Goal: Feedback & Contribution: Contribute content

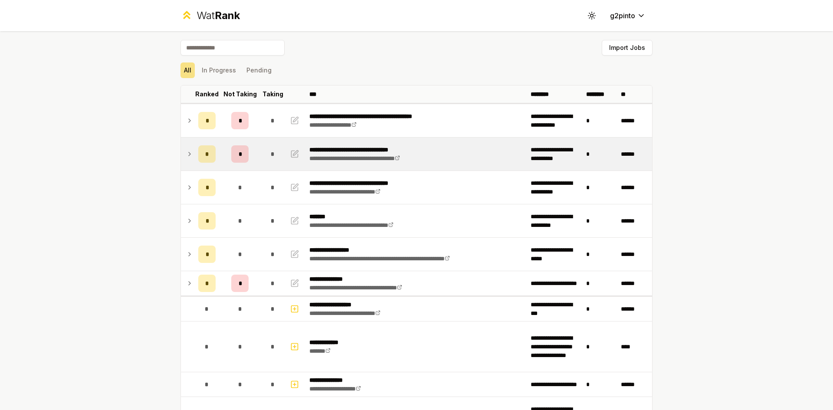
click at [189, 155] on icon at bounding box center [190, 153] width 2 height 3
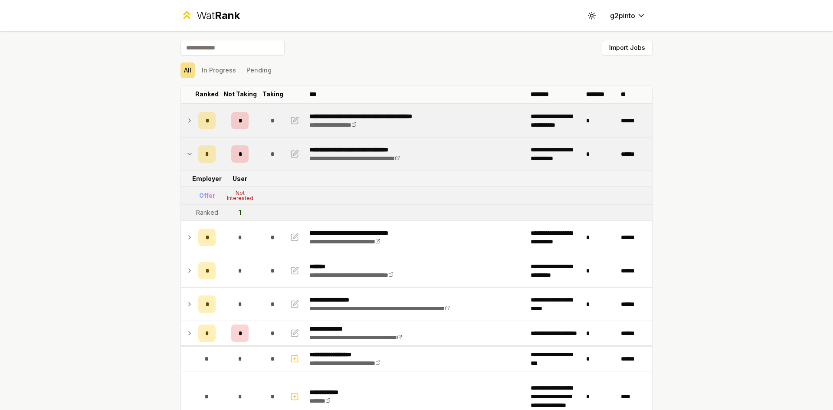
click at [187, 122] on icon at bounding box center [189, 120] width 7 height 10
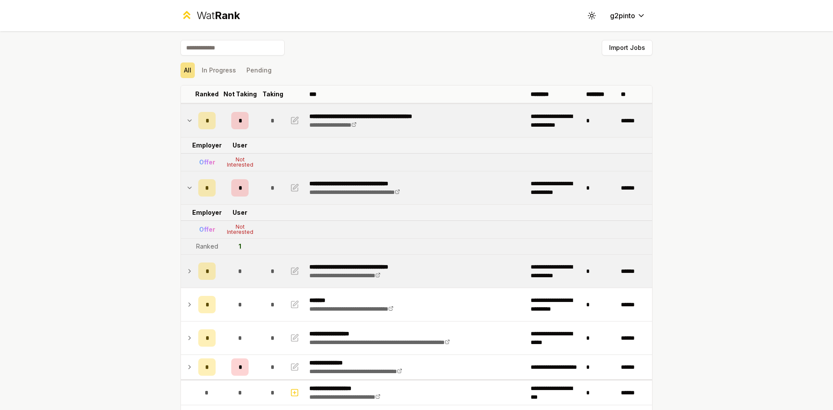
click at [186, 272] on icon at bounding box center [189, 271] width 7 height 10
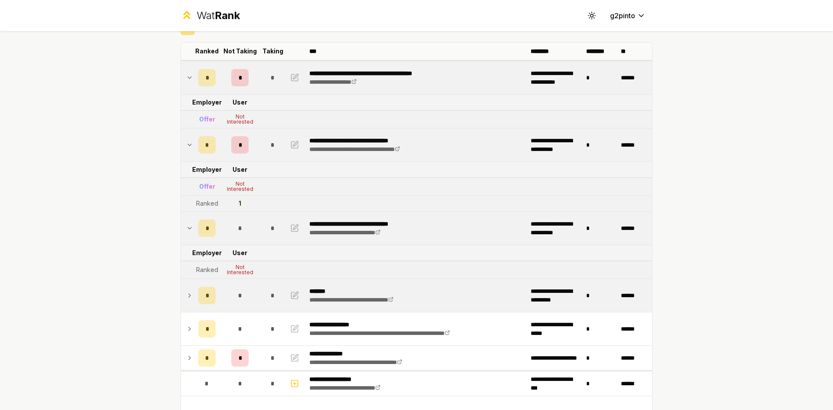
scroll to position [43, 0]
click at [186, 291] on icon at bounding box center [189, 295] width 7 height 10
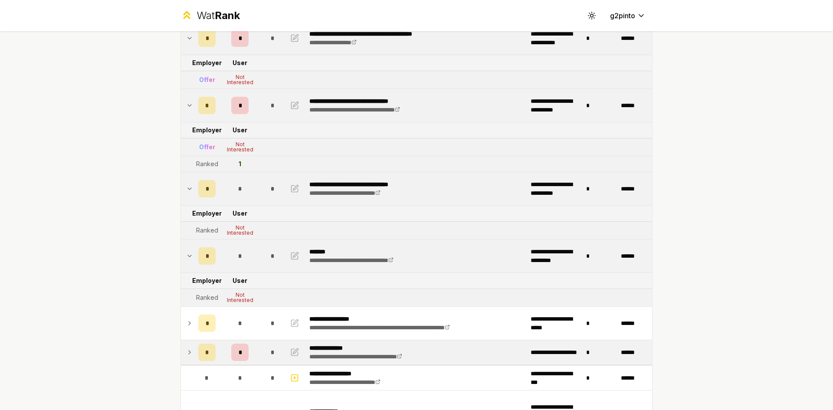
scroll to position [87, 0]
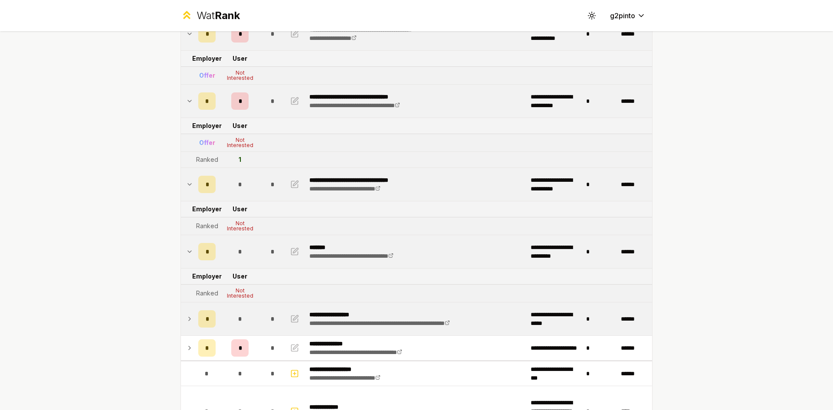
click at [191, 322] on td at bounding box center [188, 318] width 14 height 33
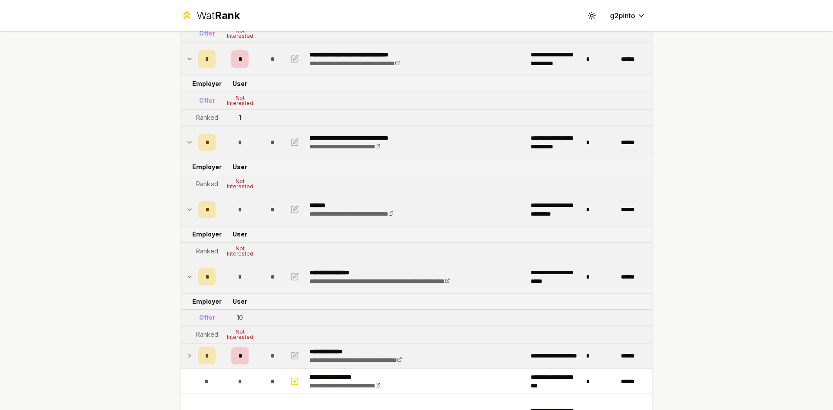
scroll to position [130, 0]
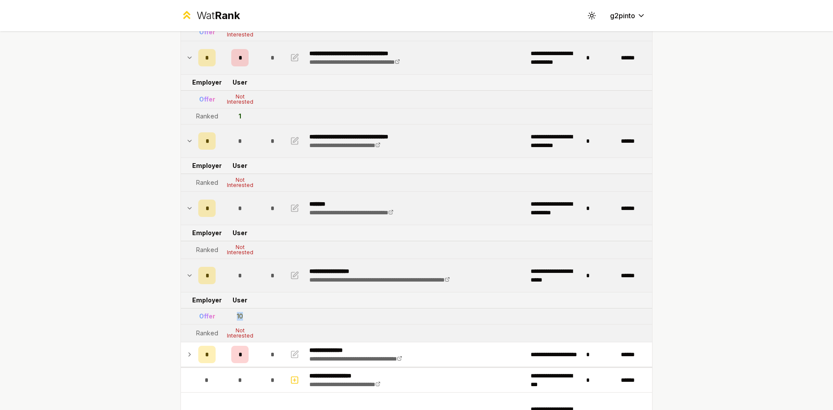
drag, startPoint x: 228, startPoint y: 316, endPoint x: 246, endPoint y: 316, distance: 17.8
click at [246, 316] on td "10" at bounding box center [240, 317] width 42 height 16
click at [240, 313] on div "10" at bounding box center [240, 316] width 6 height 9
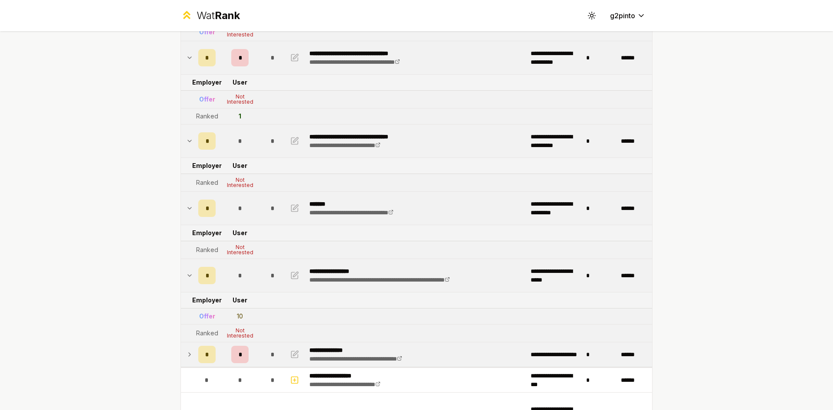
click at [186, 350] on icon at bounding box center [189, 354] width 7 height 10
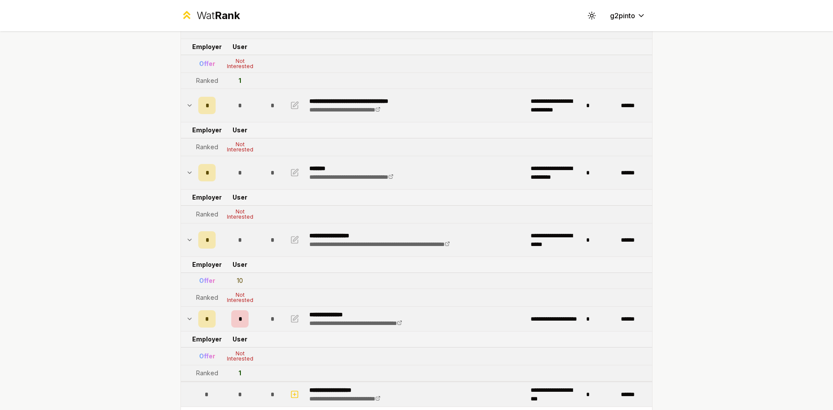
scroll to position [260, 0]
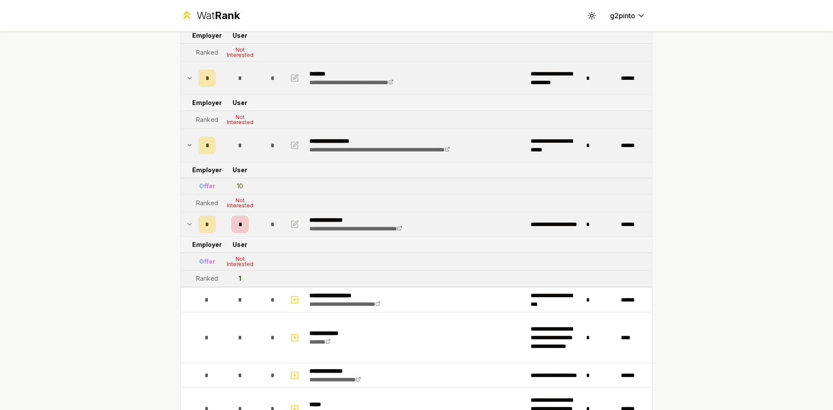
click at [290, 223] on icon "button" at bounding box center [294, 224] width 9 height 10
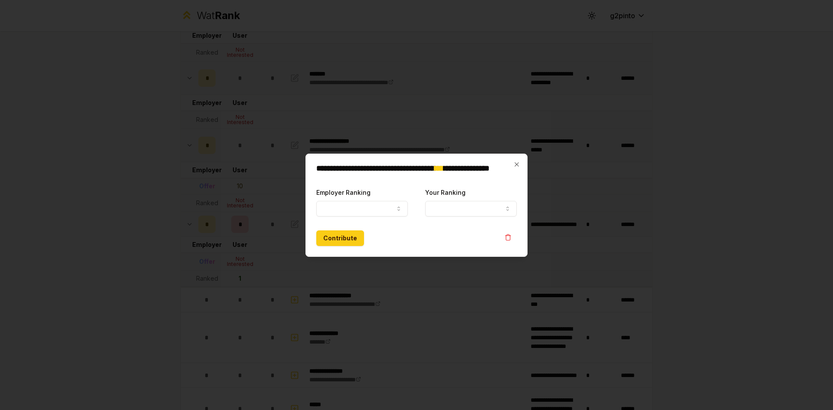
select select "*****"
click at [448, 207] on button "Your Ranking" at bounding box center [471, 209] width 92 height 16
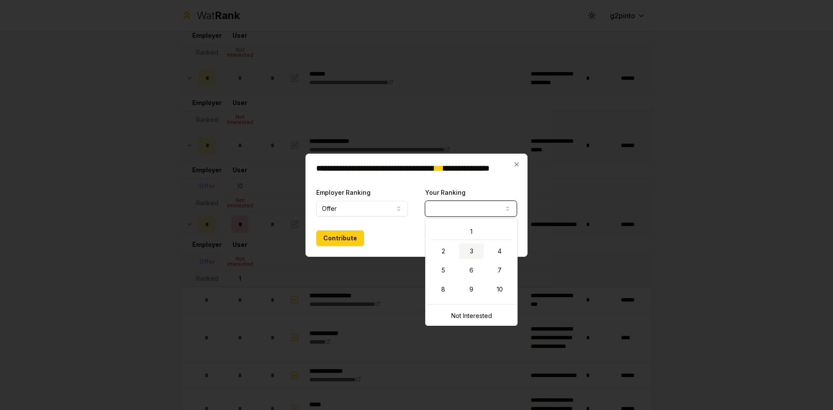
select select "*"
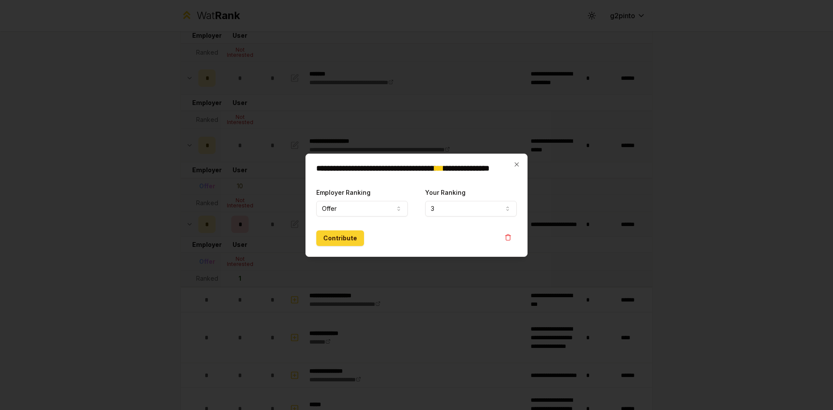
click at [337, 233] on button "Contribute" at bounding box center [340, 238] width 48 height 16
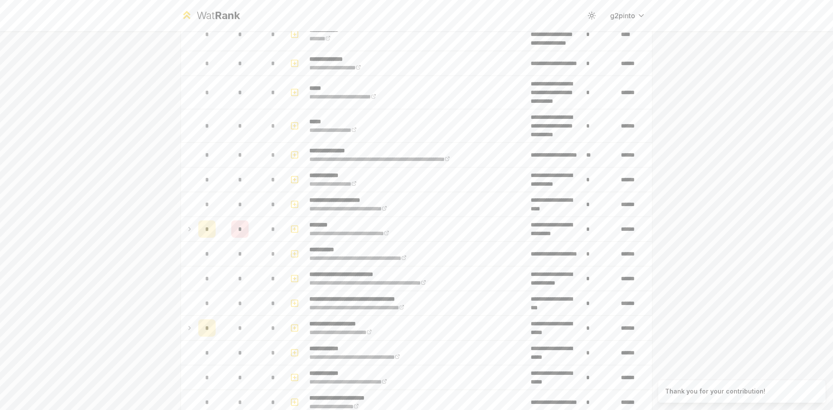
scroll to position [0, 0]
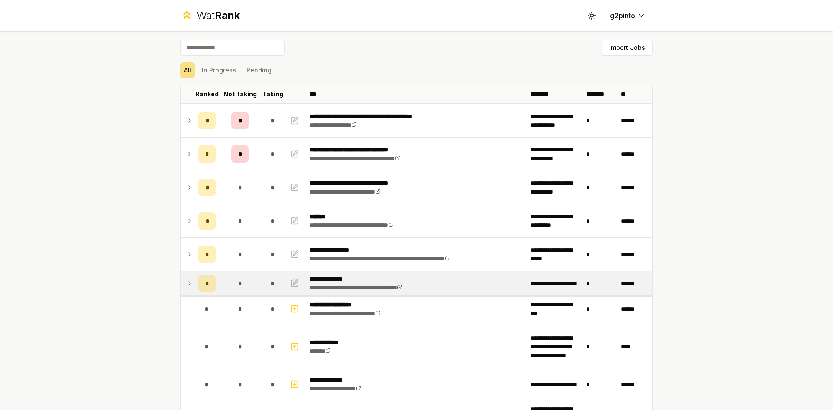
click at [188, 282] on icon at bounding box center [189, 283] width 7 height 10
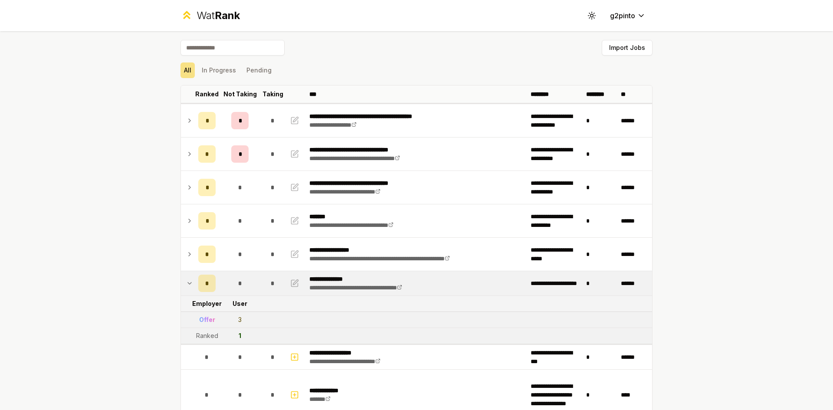
click at [188, 282] on icon at bounding box center [189, 283] width 7 height 10
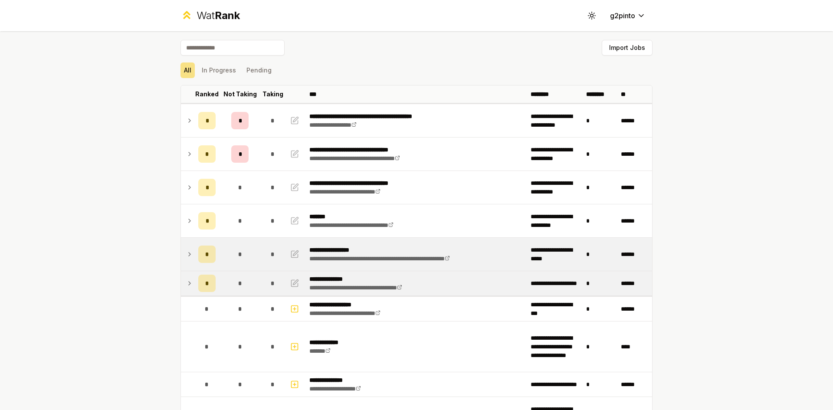
click at [186, 255] on icon at bounding box center [189, 254] width 7 height 10
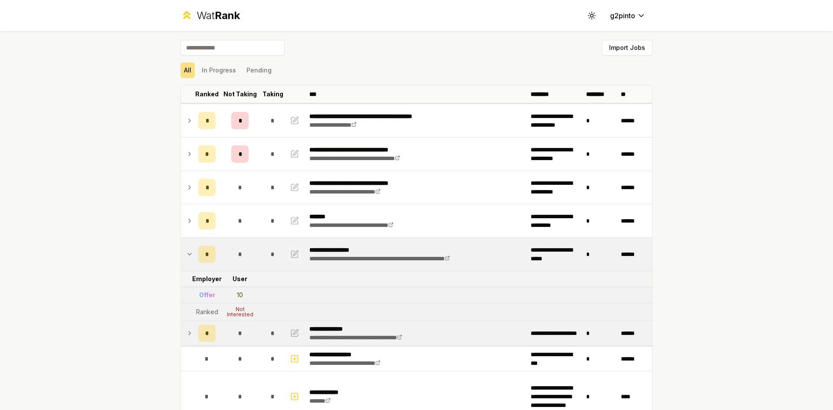
click at [292, 252] on icon "button" at bounding box center [294, 254] width 9 height 10
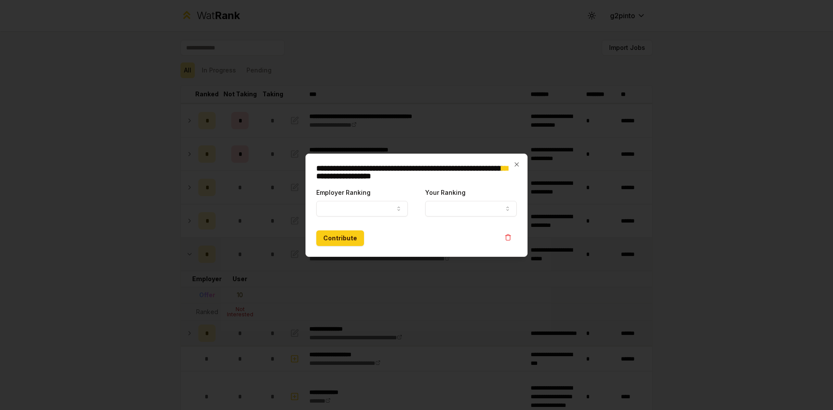
select select "******"
click at [435, 207] on button "Your Ranking" at bounding box center [471, 209] width 92 height 16
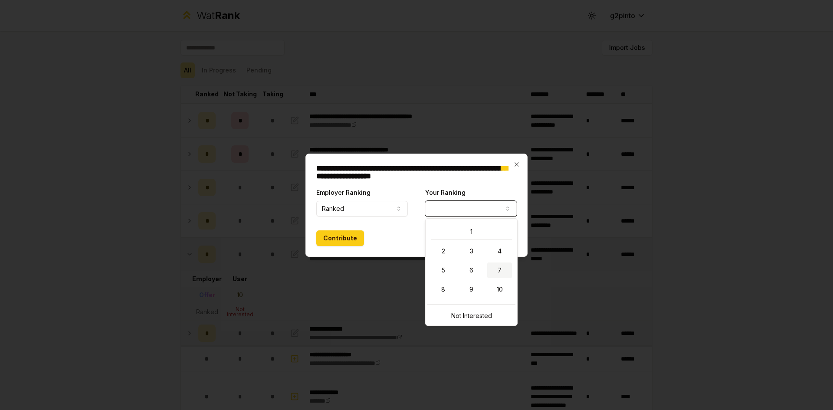
select select "*"
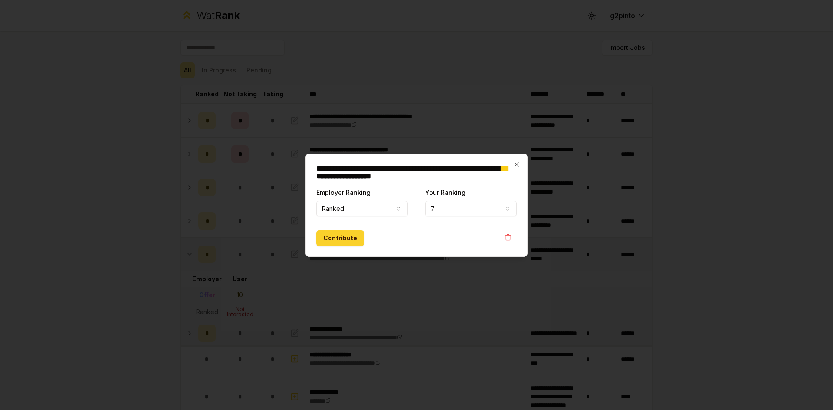
click at [325, 233] on button "Contribute" at bounding box center [340, 238] width 48 height 16
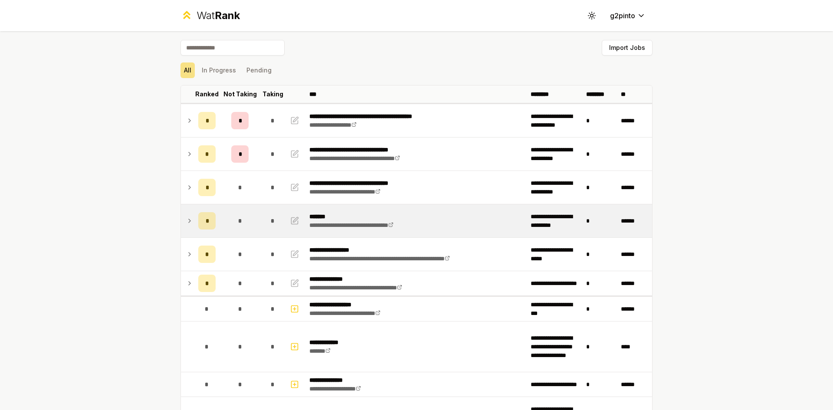
click at [186, 228] on td at bounding box center [188, 220] width 14 height 33
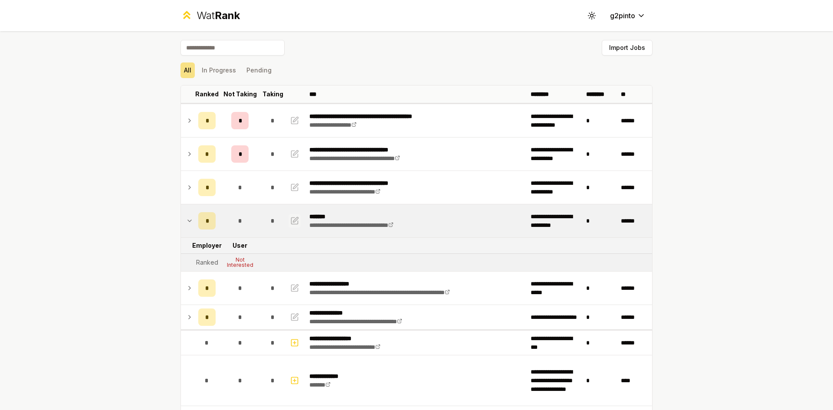
click at [294, 220] on icon "button" at bounding box center [295, 219] width 5 height 5
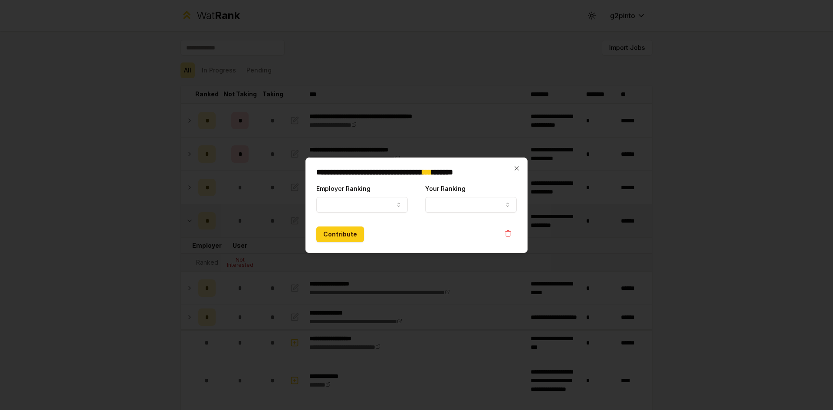
select select "******"
click at [447, 199] on button "Your Ranking" at bounding box center [471, 205] width 92 height 16
click at [459, 200] on button "5" at bounding box center [471, 205] width 92 height 16
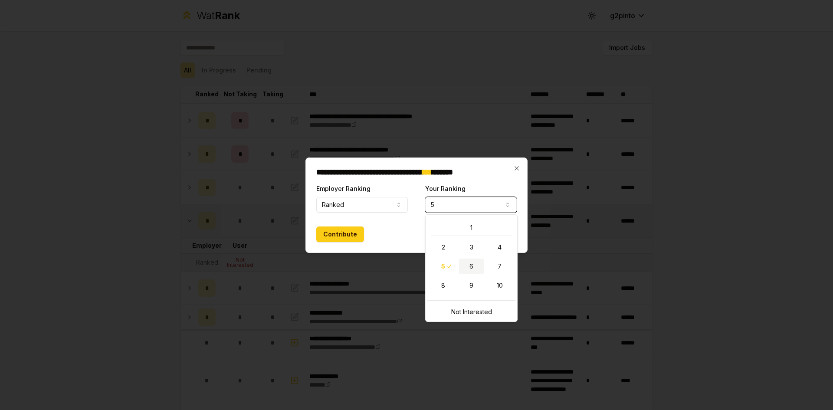
select select "*"
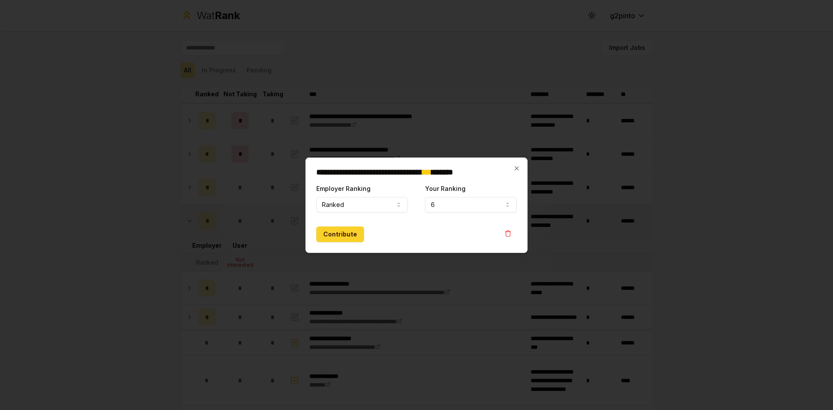
click at [327, 233] on button "Contribute" at bounding box center [340, 235] width 48 height 16
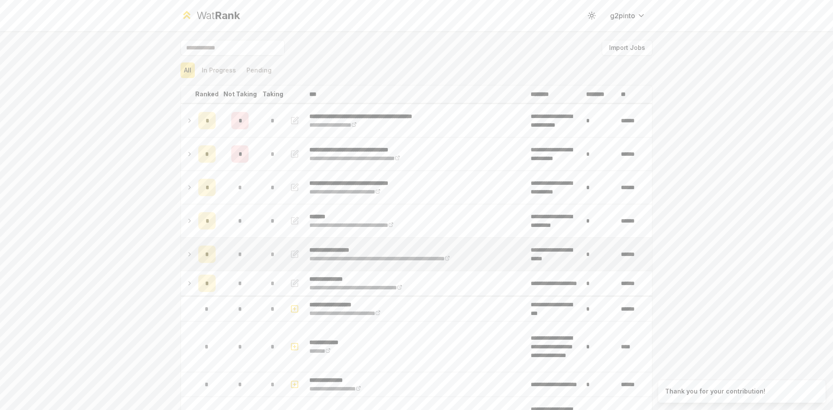
click at [186, 253] on icon at bounding box center [189, 254] width 7 height 10
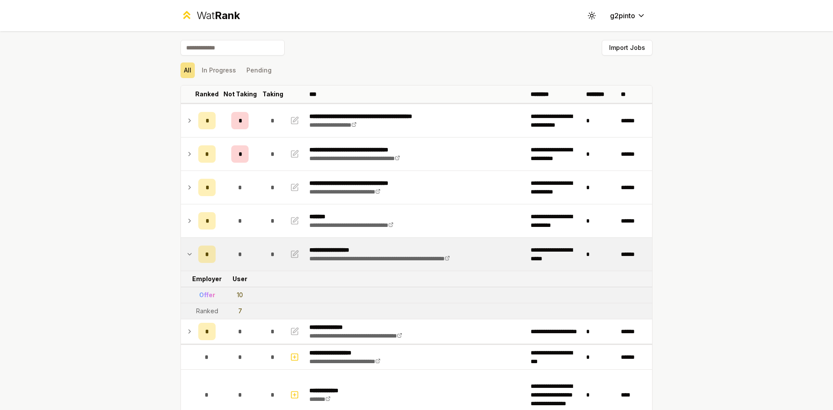
click at [186, 253] on icon at bounding box center [189, 254] width 7 height 10
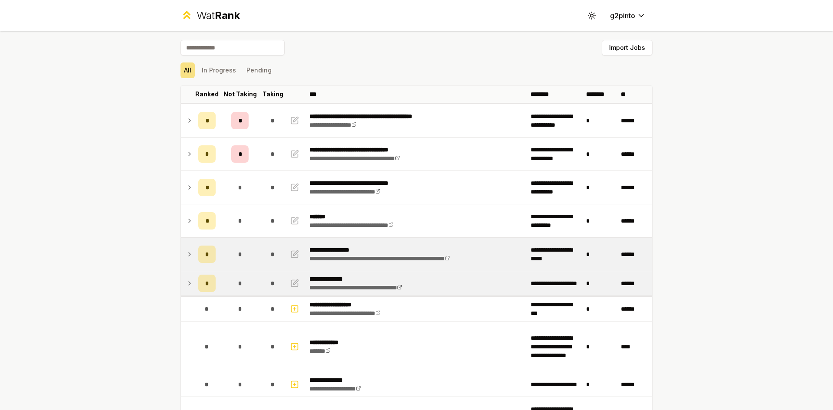
click at [187, 282] on icon at bounding box center [189, 283] width 7 height 10
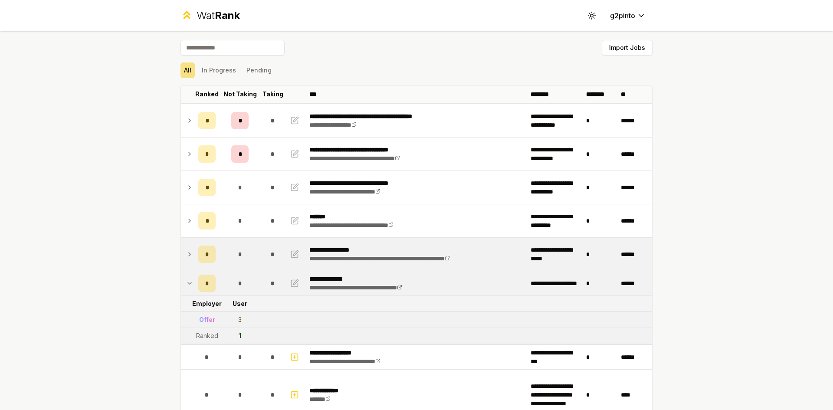
click at [187, 282] on icon at bounding box center [189, 283] width 7 height 10
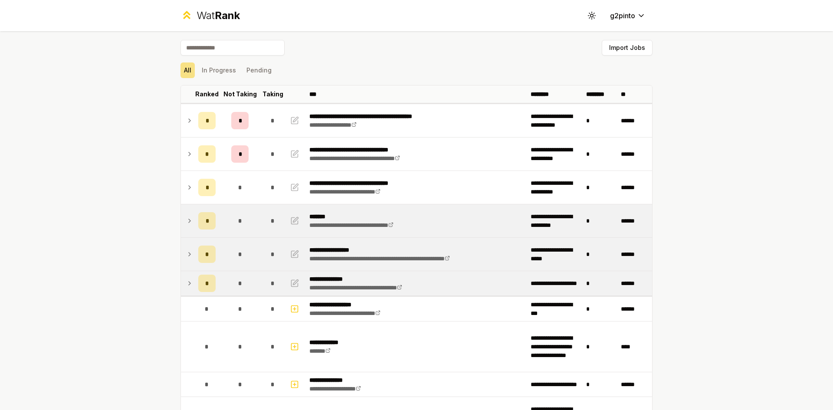
click at [189, 224] on icon at bounding box center [189, 221] width 7 height 10
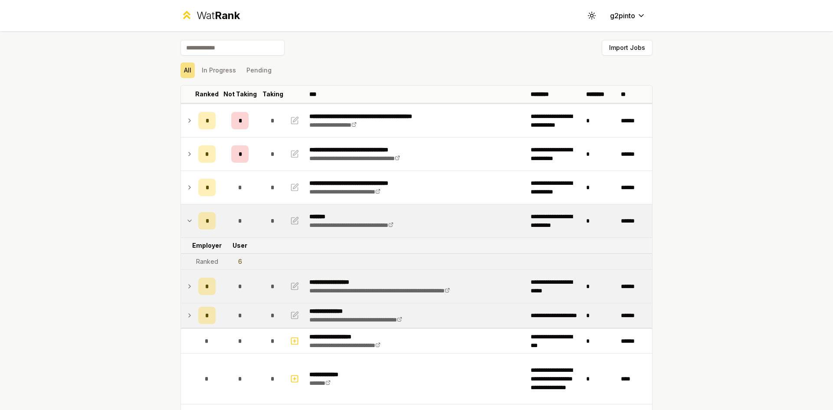
click at [187, 218] on icon at bounding box center [189, 221] width 7 height 10
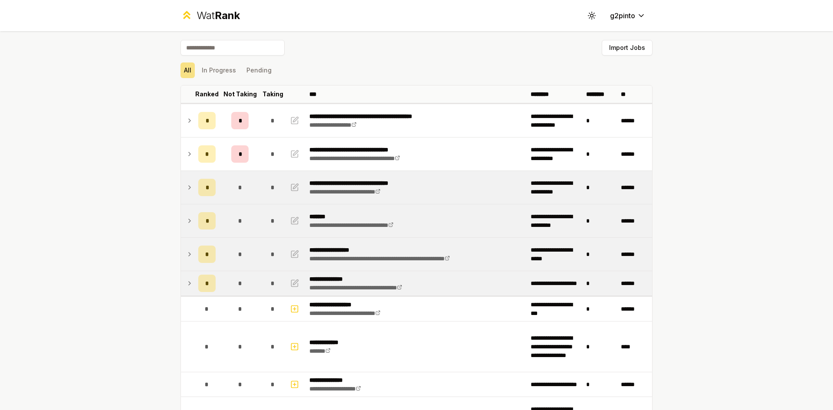
click at [186, 188] on icon at bounding box center [189, 187] width 7 height 10
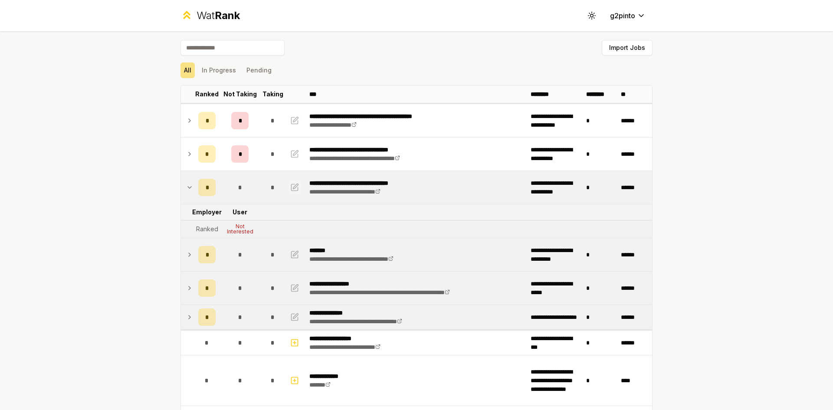
click at [296, 186] on button "button" at bounding box center [295, 188] width 12 height 14
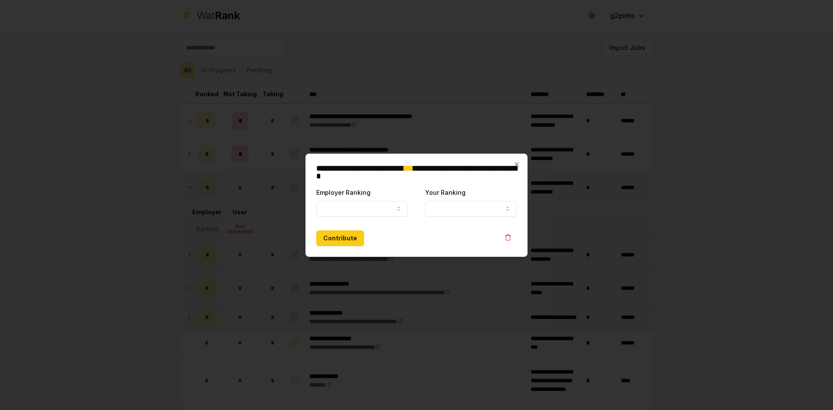
select select "******"
click at [468, 210] on button "Your Ranking" at bounding box center [471, 209] width 92 height 16
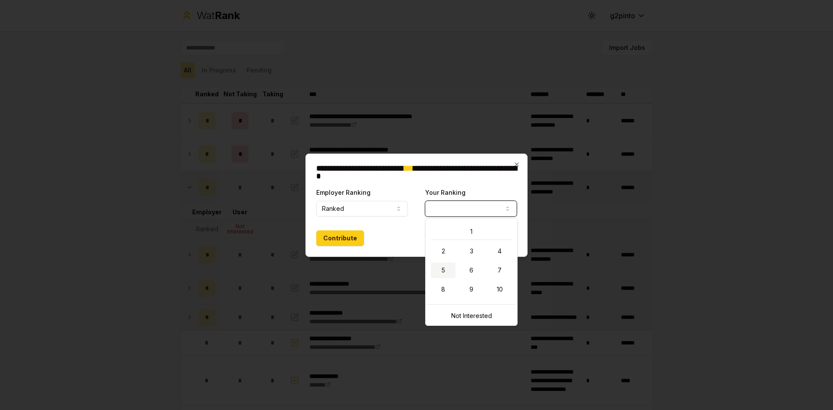
select select "*"
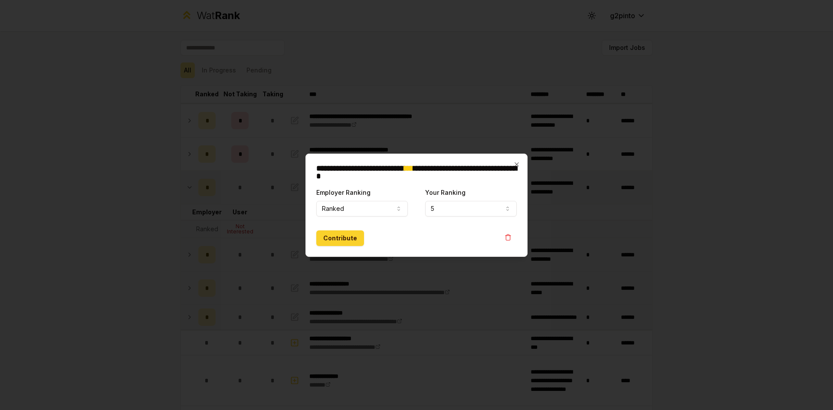
click at [342, 235] on button "Contribute" at bounding box center [340, 238] width 48 height 16
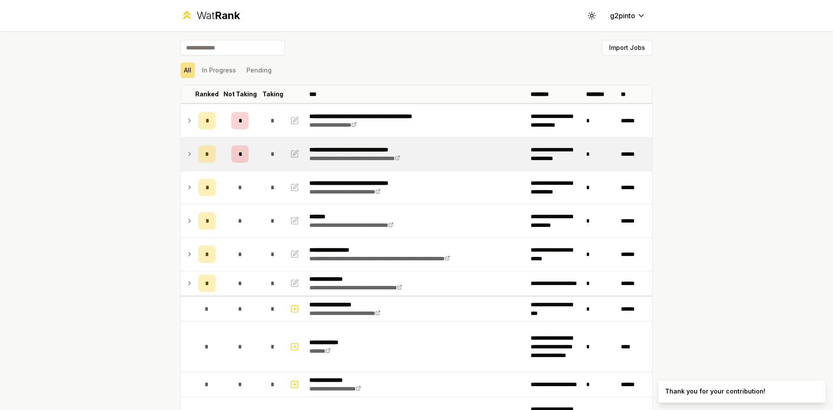
click at [187, 158] on icon at bounding box center [189, 154] width 7 height 10
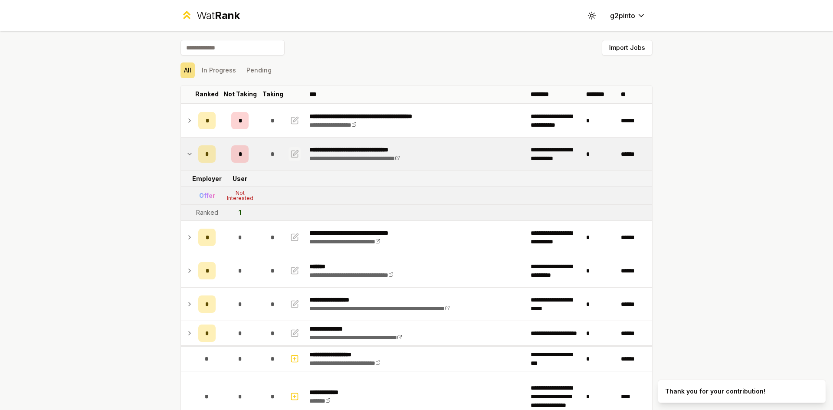
click at [292, 155] on icon "button" at bounding box center [295, 154] width 7 height 7
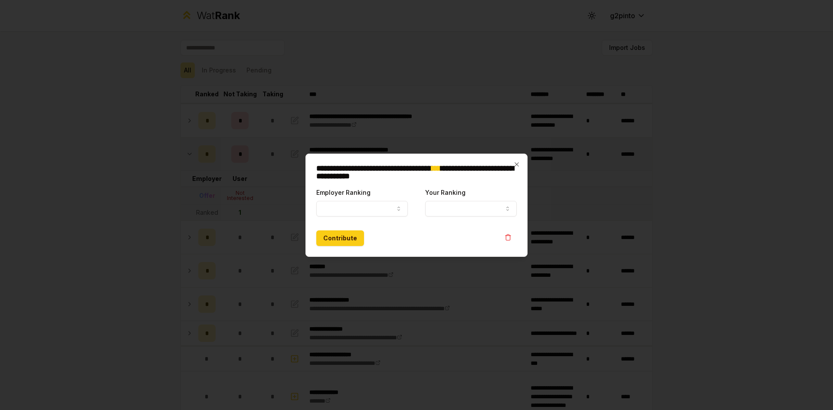
select select "*****"
click at [435, 206] on button "Your Ranking" at bounding box center [471, 209] width 92 height 16
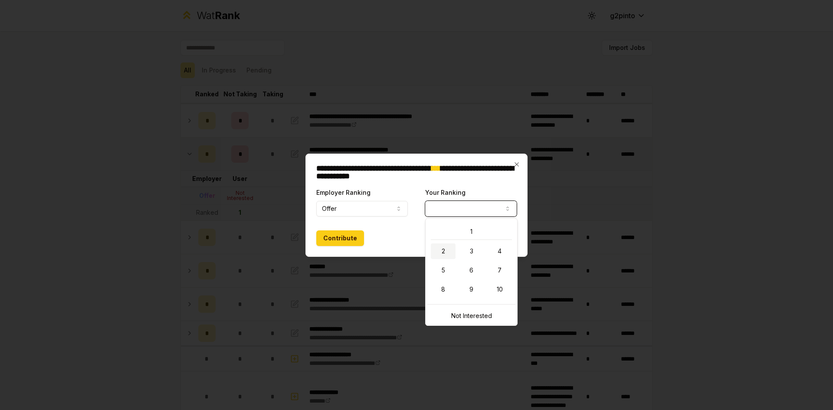
select select "*"
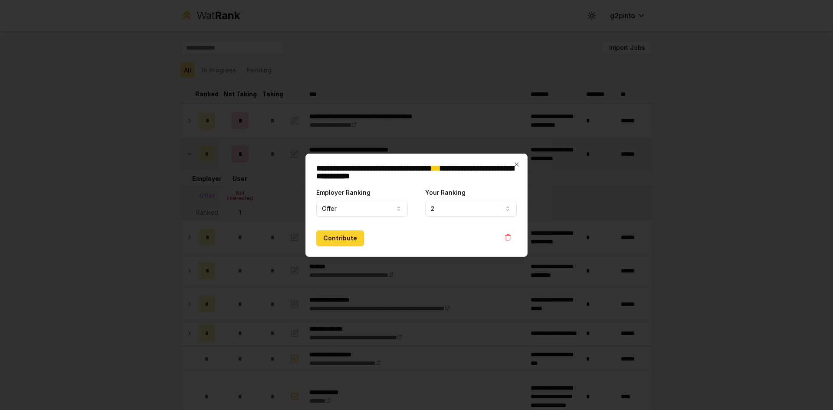
click at [350, 241] on button "Contribute" at bounding box center [340, 238] width 48 height 16
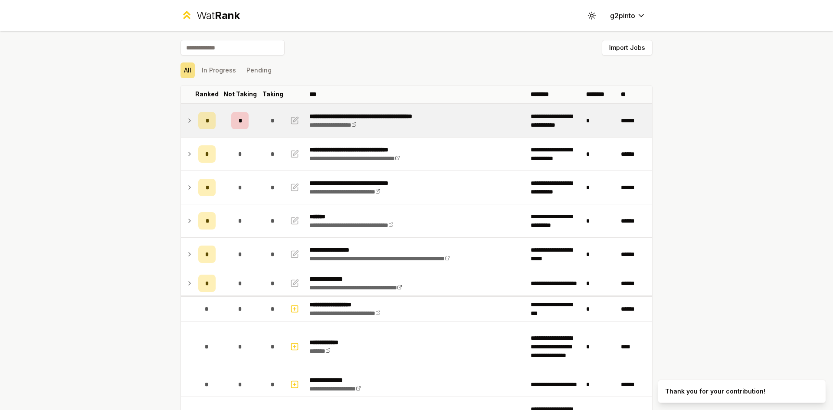
click at [188, 119] on icon at bounding box center [189, 120] width 7 height 10
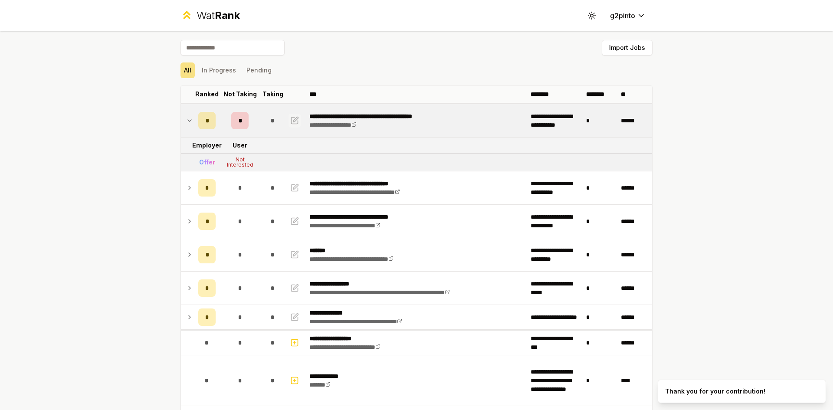
click at [294, 121] on icon "button" at bounding box center [294, 120] width 9 height 10
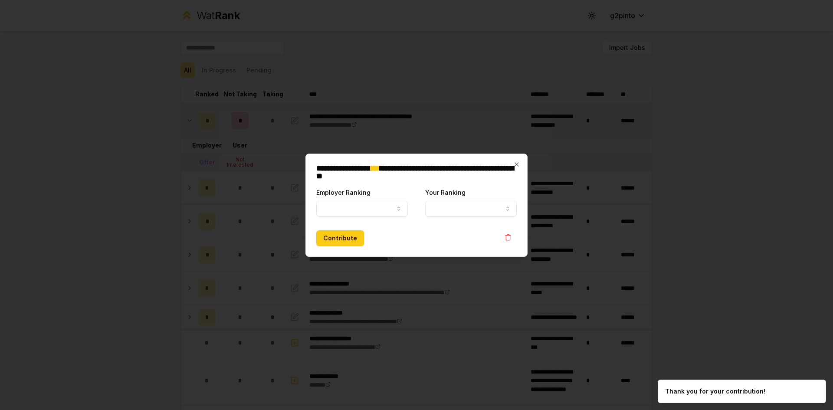
select select "*****"
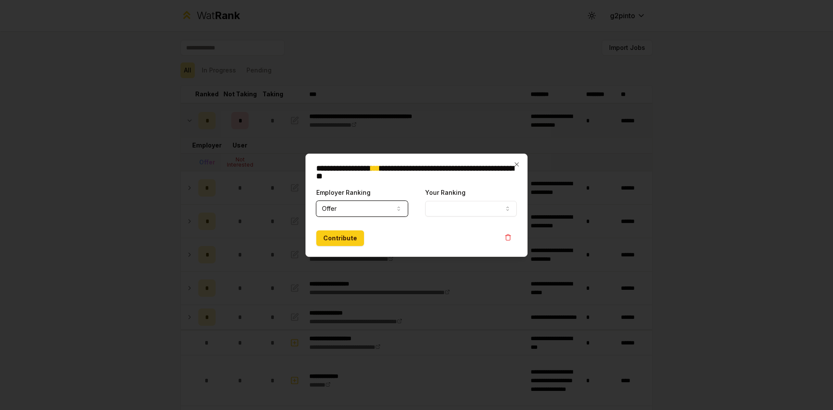
click at [456, 209] on button "Your Ranking" at bounding box center [471, 209] width 92 height 16
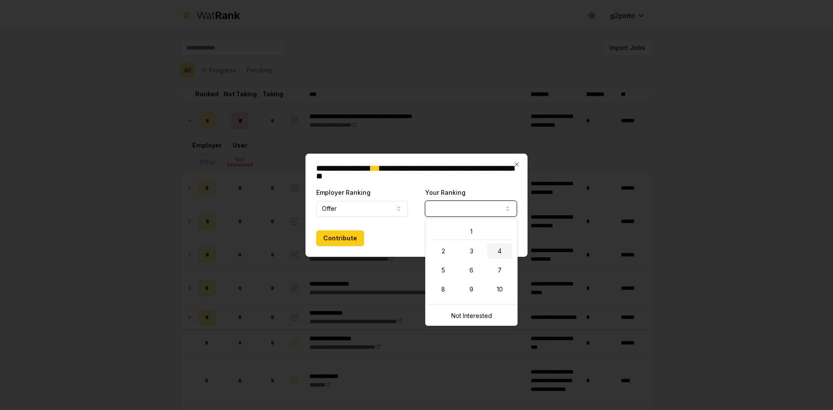
select select "*"
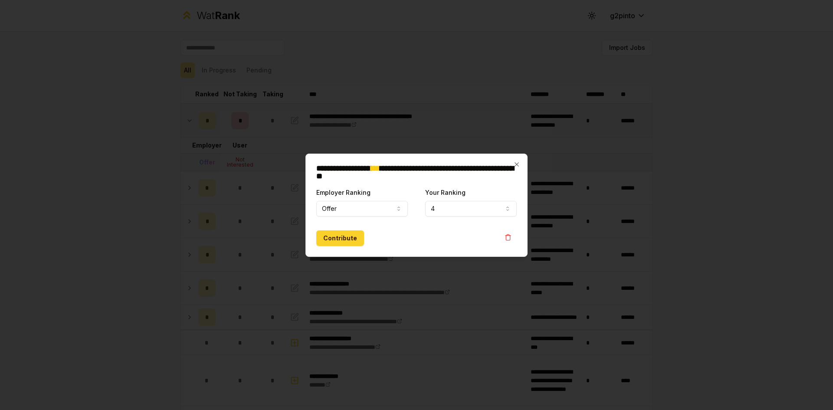
click at [347, 239] on button "Contribute" at bounding box center [340, 238] width 48 height 16
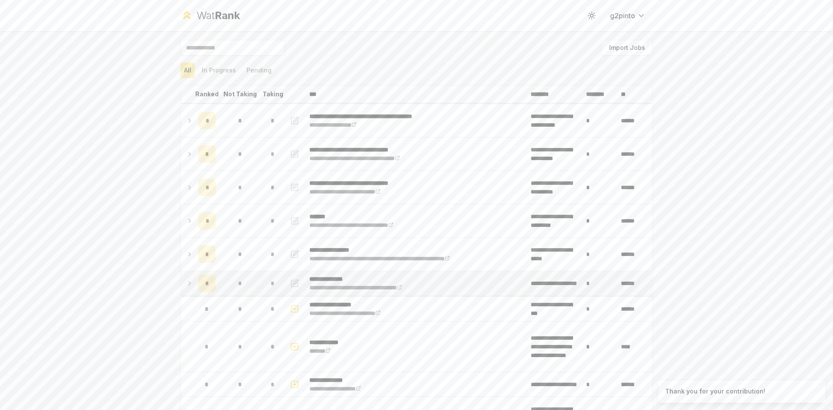
click at [187, 282] on icon at bounding box center [189, 283] width 7 height 10
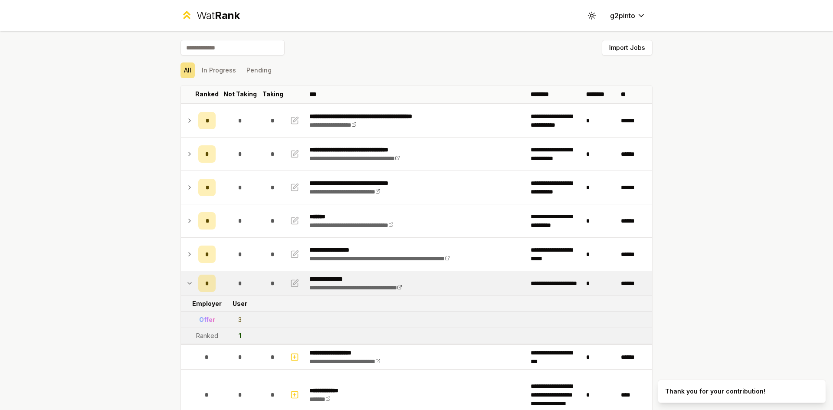
click at [187, 282] on icon at bounding box center [189, 283] width 7 height 10
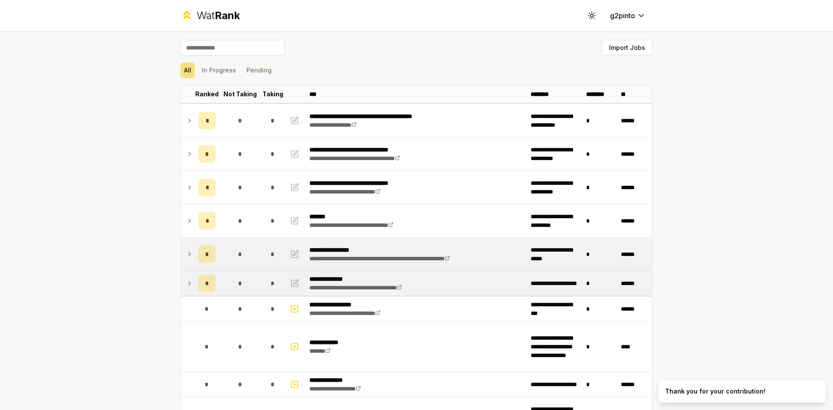
click at [189, 251] on icon at bounding box center [189, 254] width 7 height 10
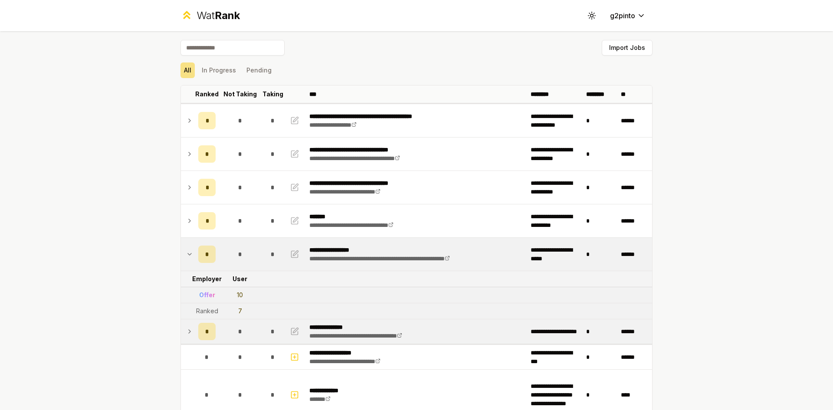
click at [189, 251] on icon at bounding box center [189, 254] width 7 height 10
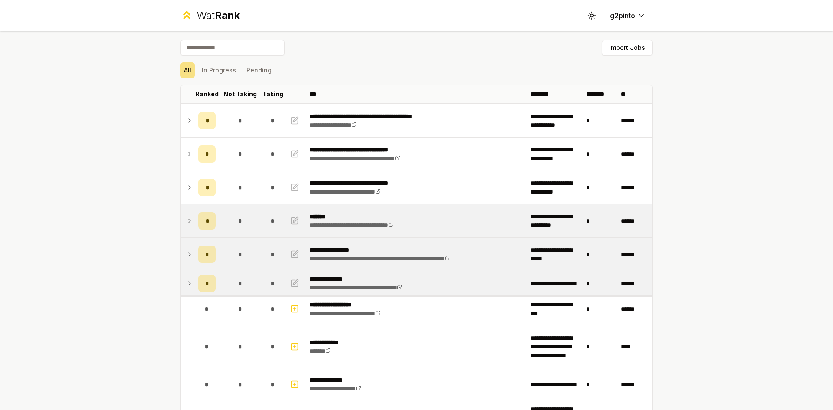
click at [191, 222] on td at bounding box center [188, 220] width 14 height 33
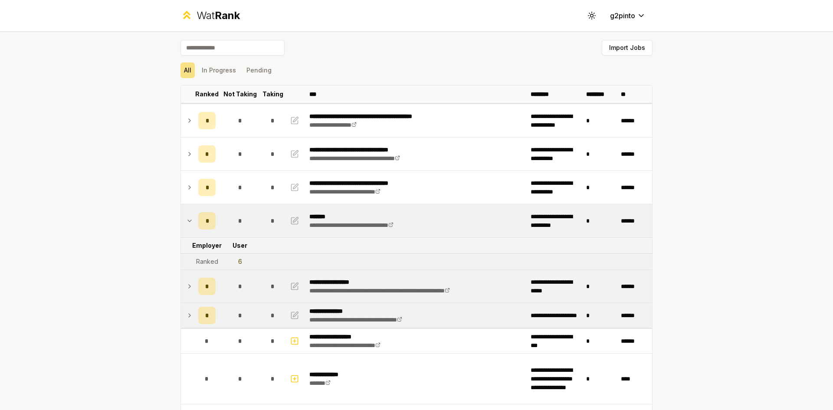
click at [191, 222] on td at bounding box center [188, 220] width 14 height 33
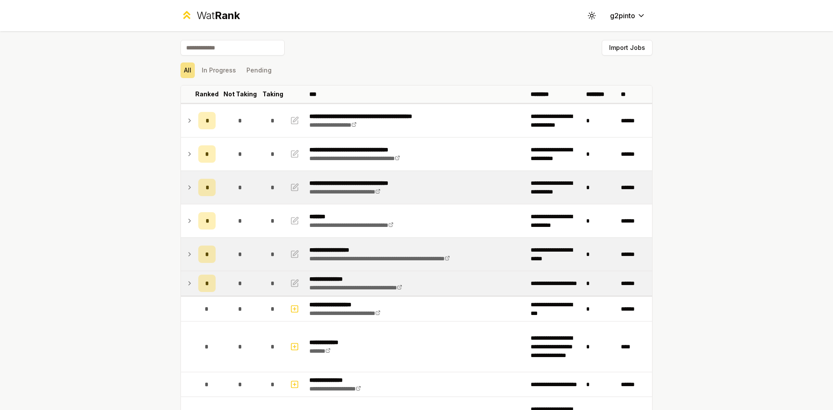
click at [188, 187] on icon at bounding box center [189, 187] width 7 height 10
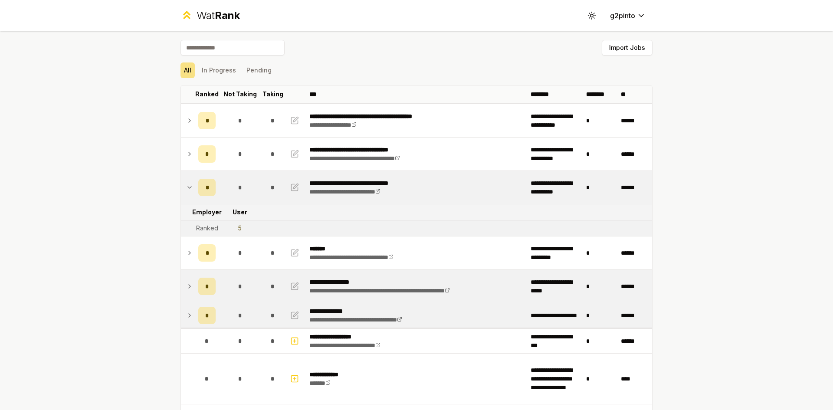
click at [188, 187] on icon at bounding box center [189, 188] width 3 height 2
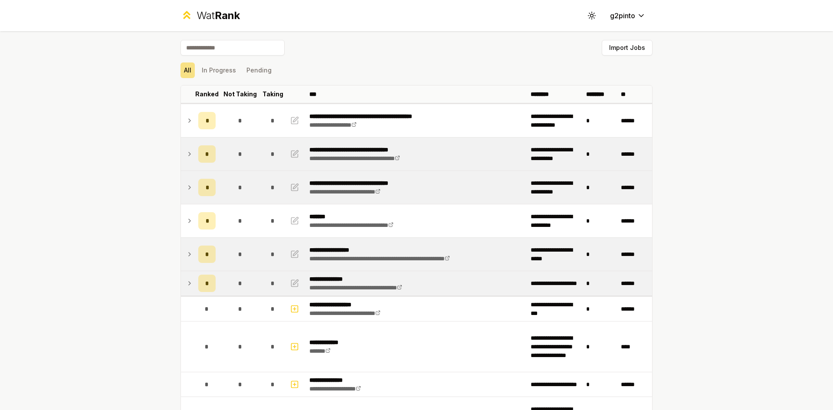
click at [186, 154] on icon at bounding box center [189, 154] width 7 height 10
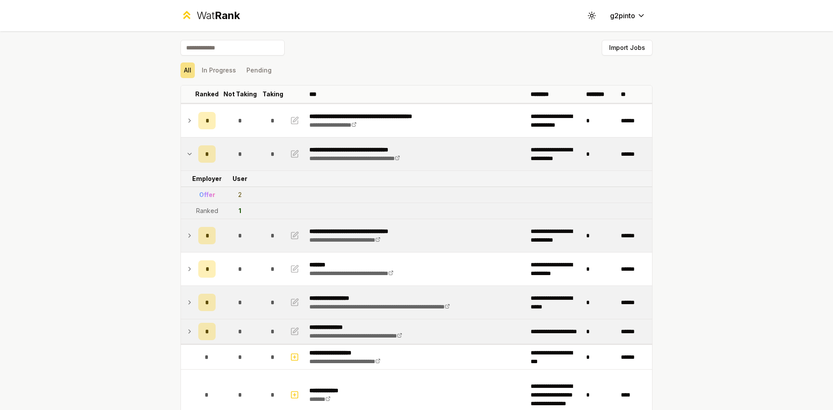
click at [188, 154] on icon at bounding box center [189, 154] width 3 height 2
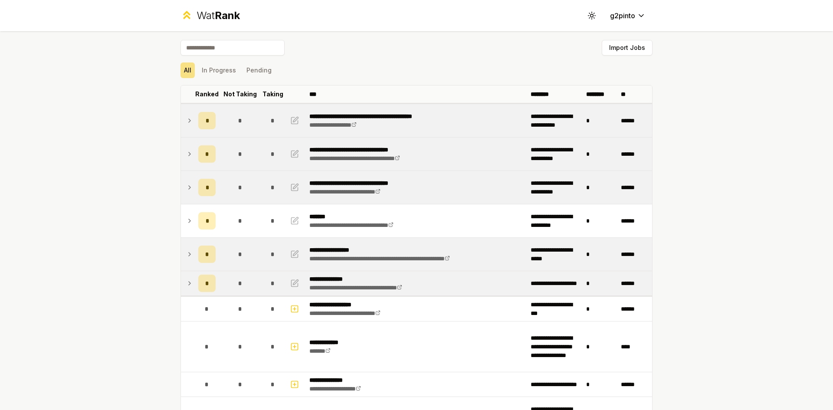
click at [186, 118] on icon at bounding box center [189, 120] width 7 height 10
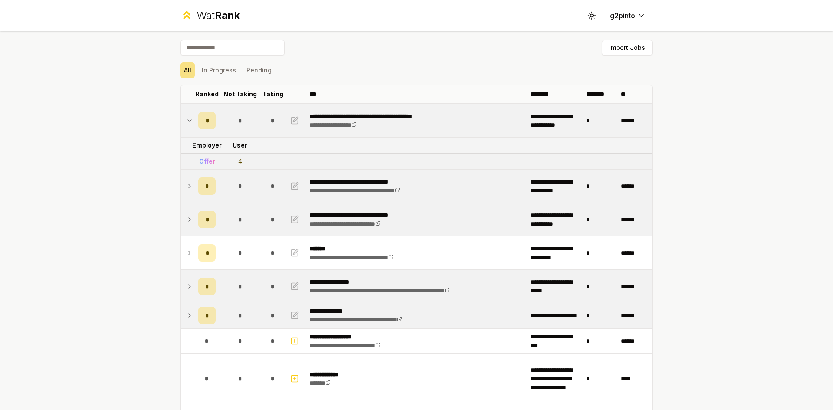
click at [186, 118] on icon at bounding box center [189, 120] width 7 height 10
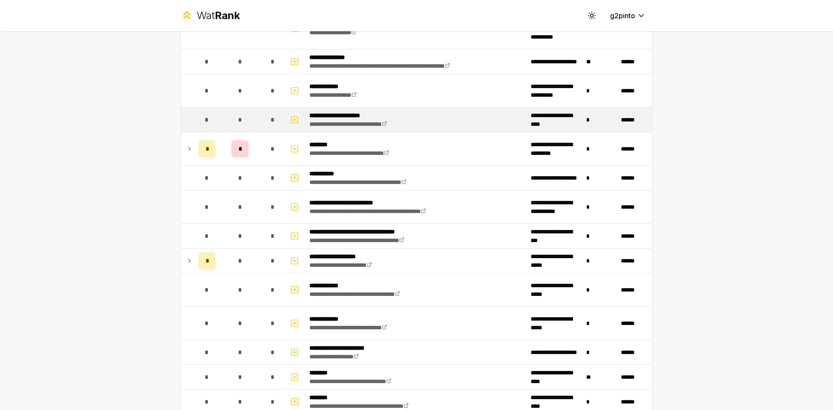
scroll to position [434, 0]
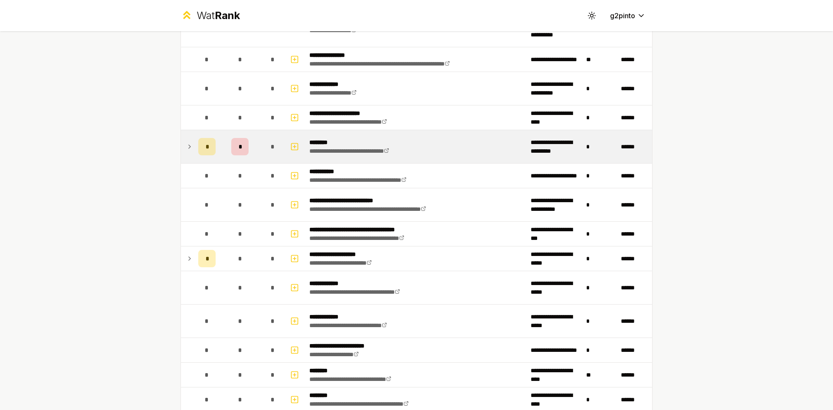
click at [189, 148] on icon at bounding box center [190, 146] width 2 height 3
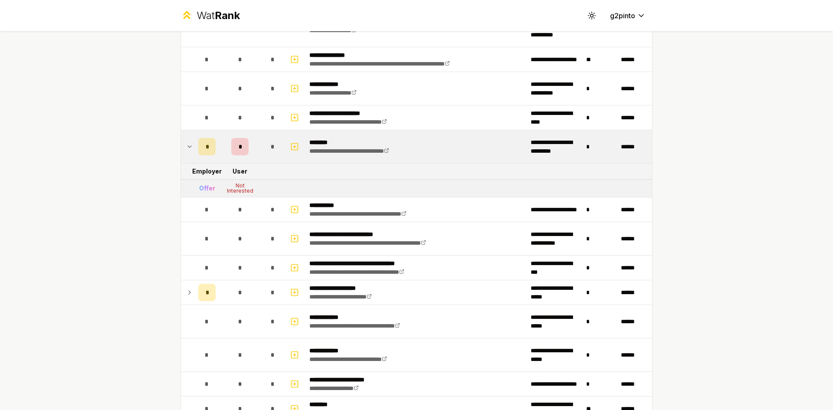
click at [186, 148] on icon at bounding box center [189, 146] width 7 height 10
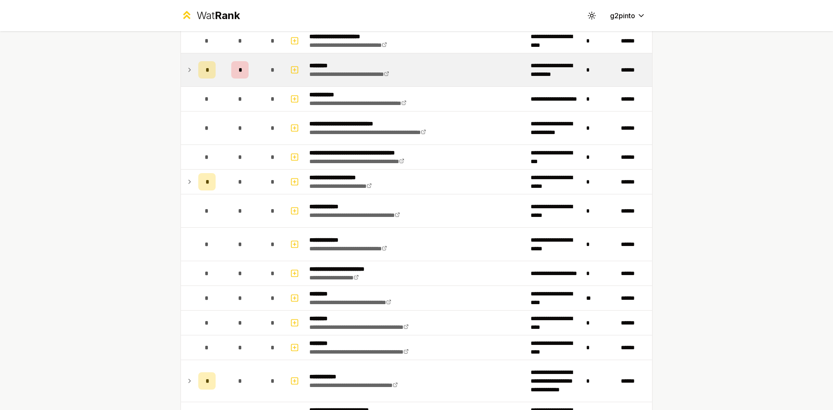
scroll to position [521, 0]
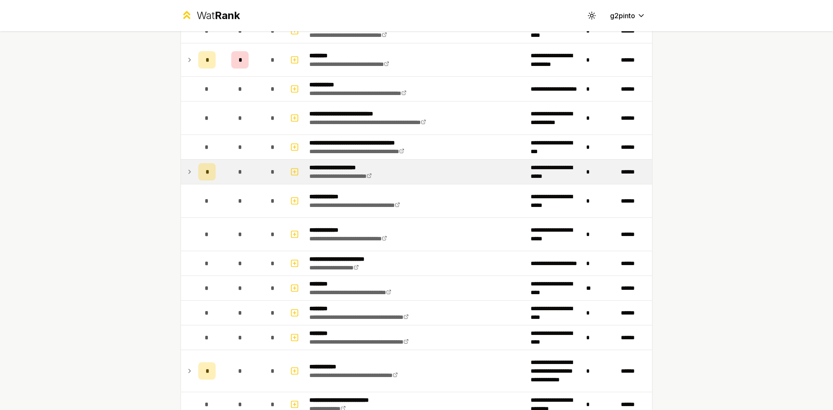
click at [189, 170] on icon at bounding box center [190, 171] width 2 height 3
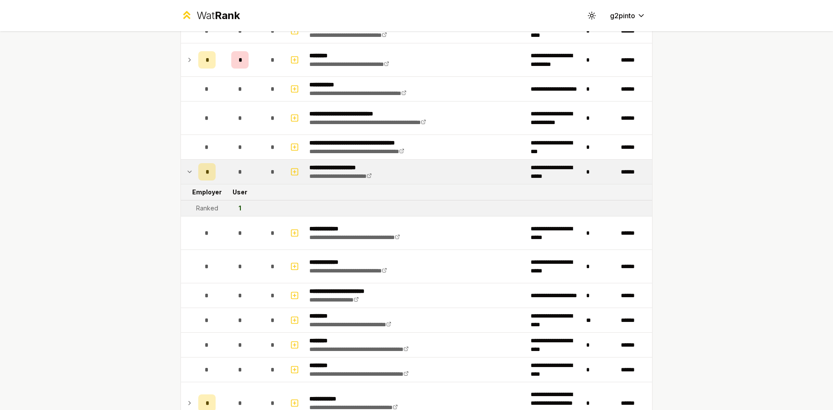
click at [186, 170] on icon at bounding box center [189, 172] width 7 height 10
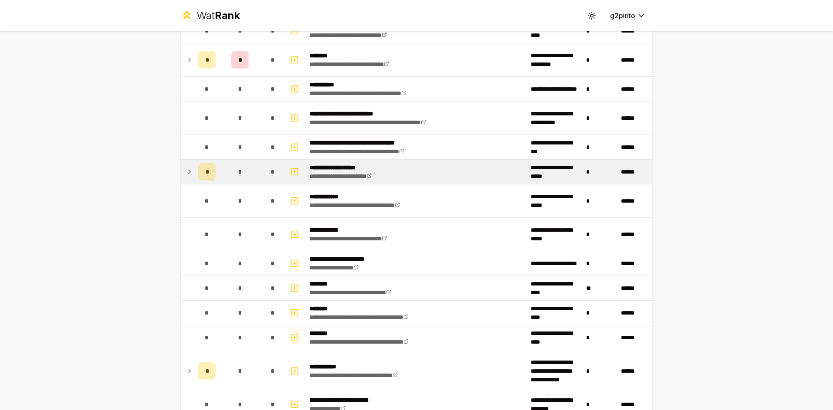
click at [189, 170] on icon at bounding box center [190, 171] width 2 height 3
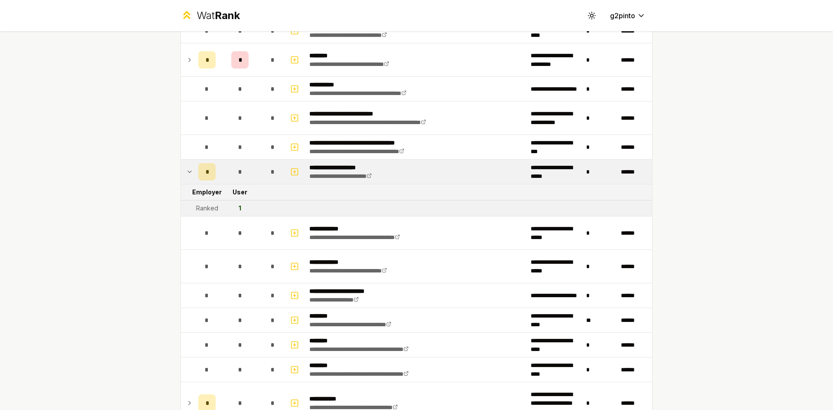
click at [186, 170] on icon at bounding box center [189, 172] width 7 height 10
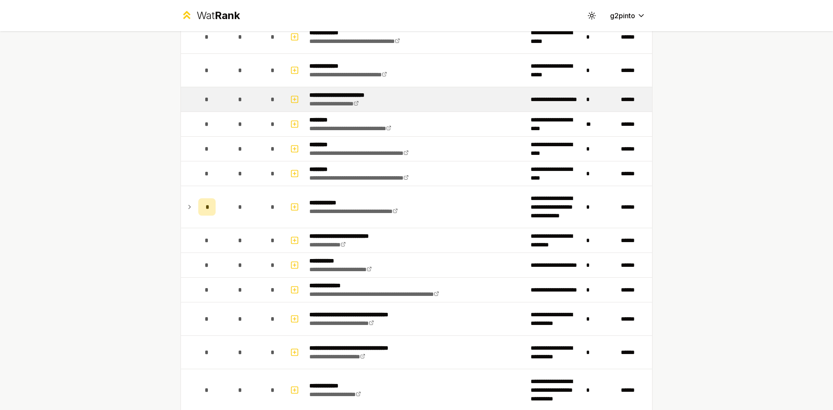
scroll to position [694, 0]
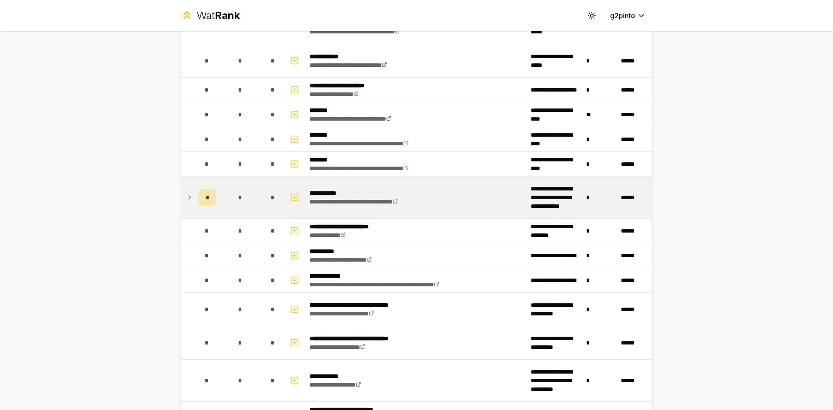
click at [188, 192] on icon at bounding box center [189, 197] width 7 height 10
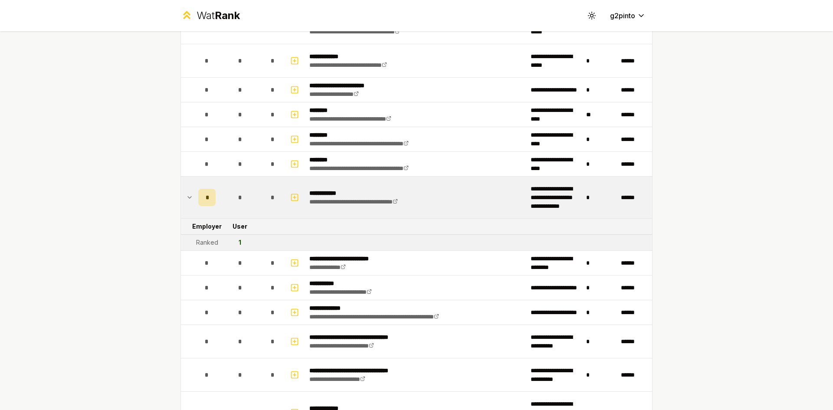
click at [188, 192] on icon at bounding box center [189, 197] width 7 height 10
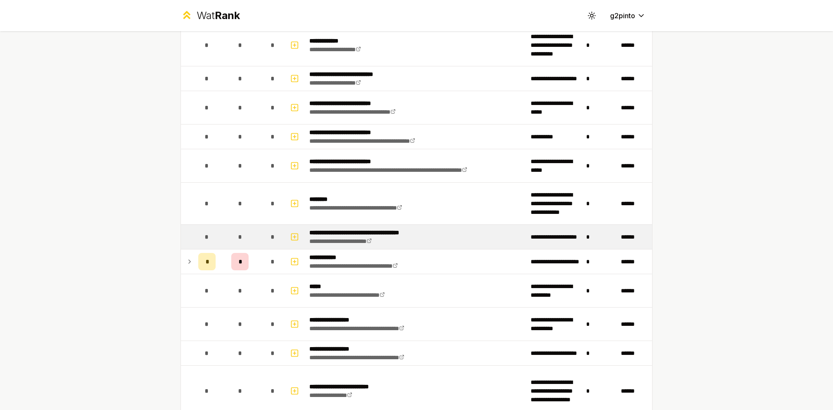
scroll to position [1041, 0]
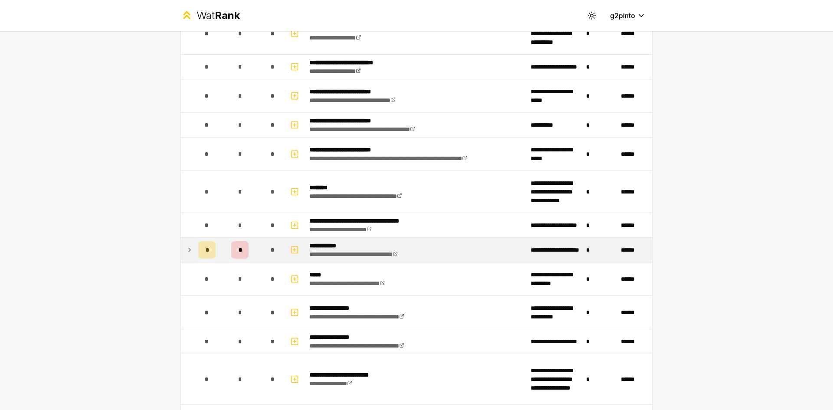
click at [191, 246] on td at bounding box center [188, 250] width 14 height 24
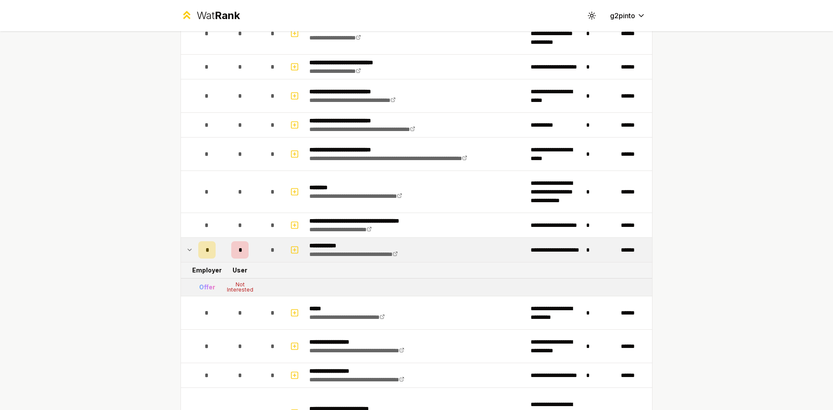
click at [191, 246] on td at bounding box center [188, 250] width 14 height 24
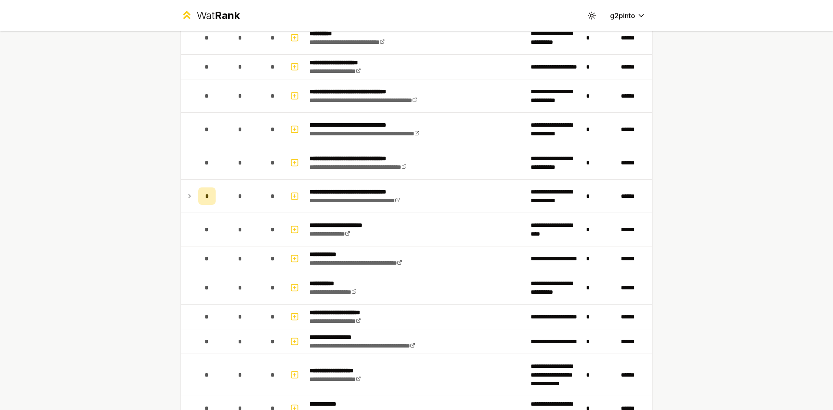
scroll to position [1432, 0]
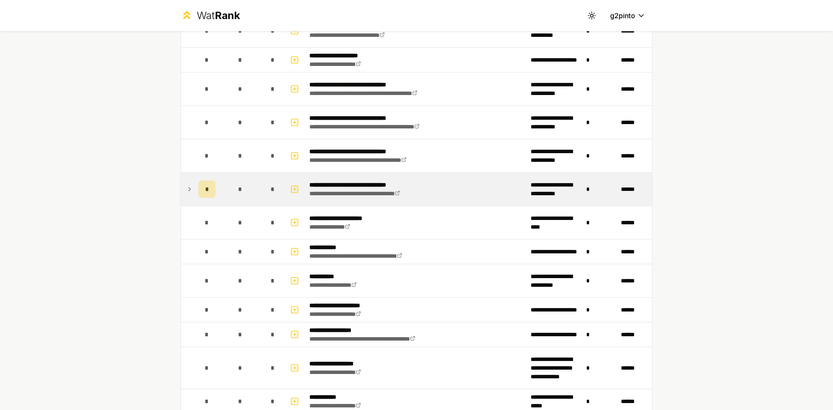
click at [187, 188] on icon at bounding box center [189, 189] width 7 height 10
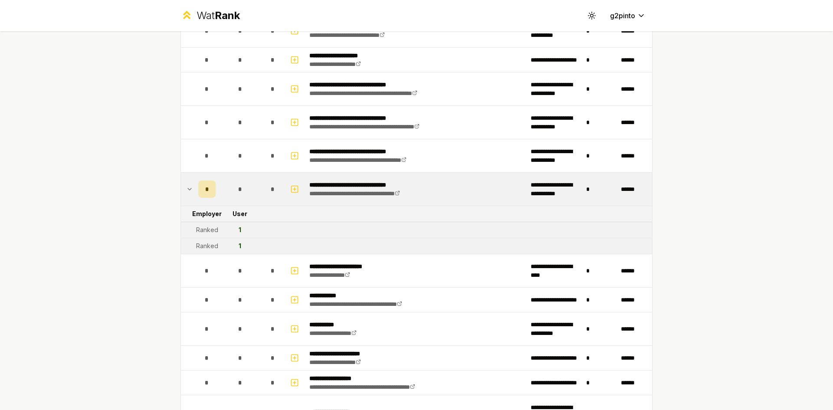
click at [187, 188] on icon at bounding box center [189, 189] width 7 height 10
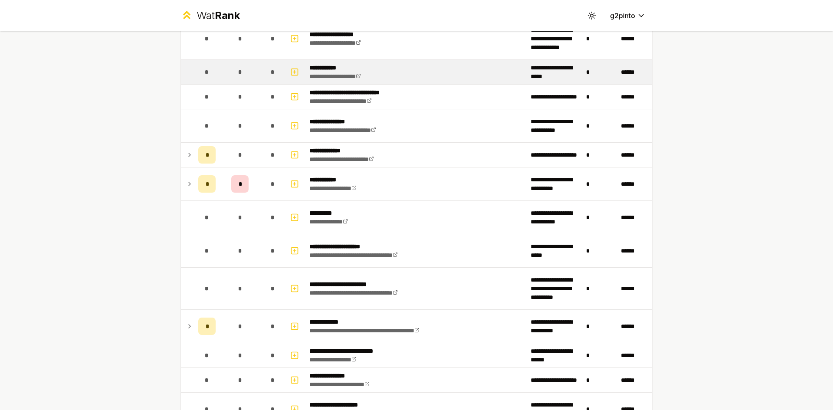
scroll to position [1779, 0]
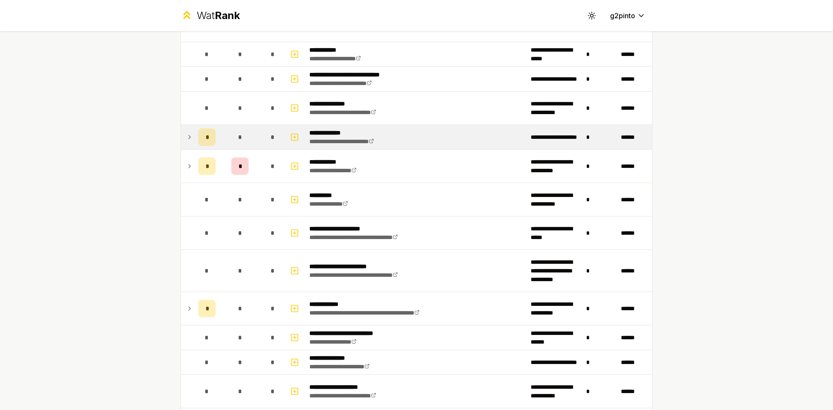
click at [186, 138] on icon at bounding box center [189, 137] width 7 height 10
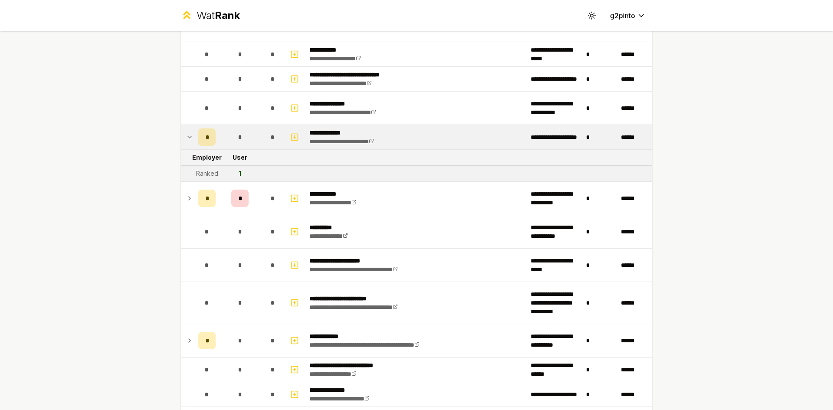
click at [188, 138] on icon at bounding box center [189, 137] width 3 height 2
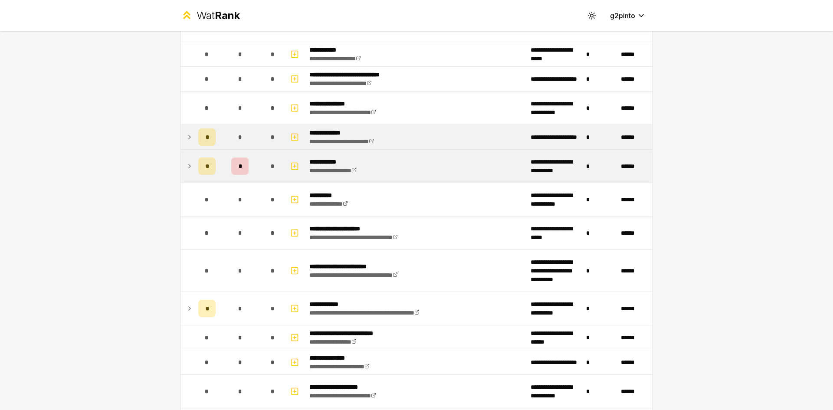
click at [195, 167] on td "*" at bounding box center [207, 166] width 24 height 33
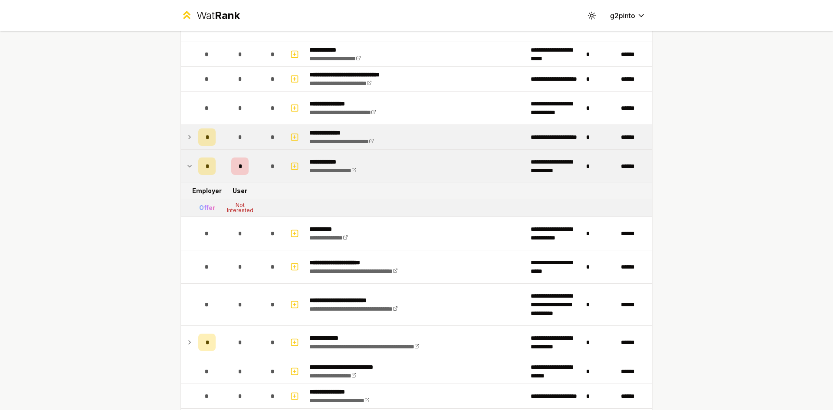
click at [195, 167] on td "*" at bounding box center [207, 166] width 24 height 33
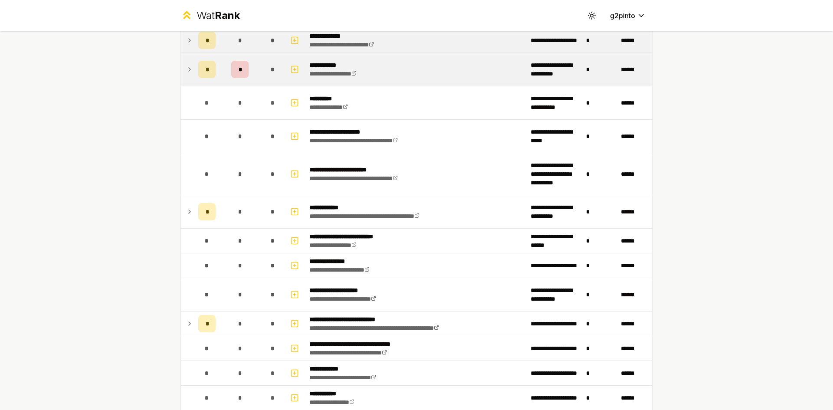
scroll to position [1909, 0]
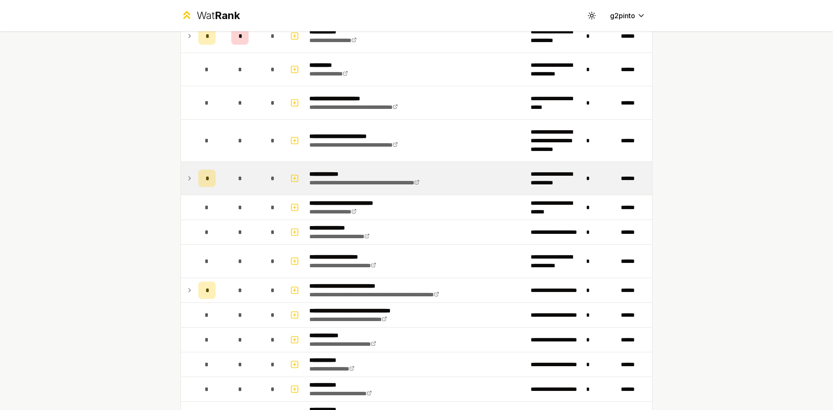
click at [191, 176] on td at bounding box center [188, 178] width 14 height 33
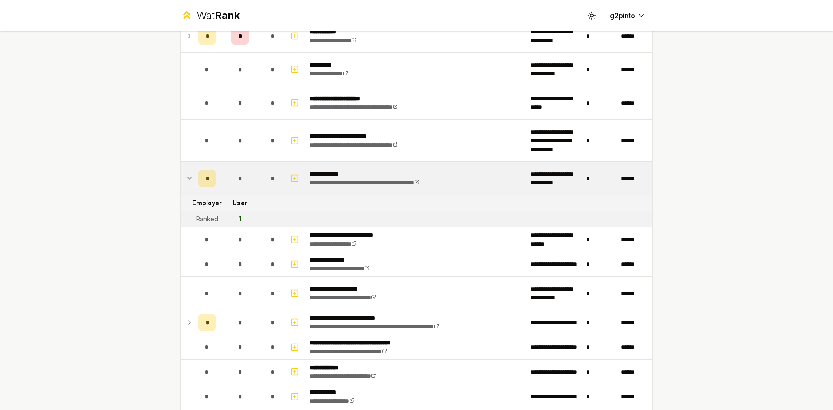
click at [191, 176] on td at bounding box center [188, 178] width 14 height 33
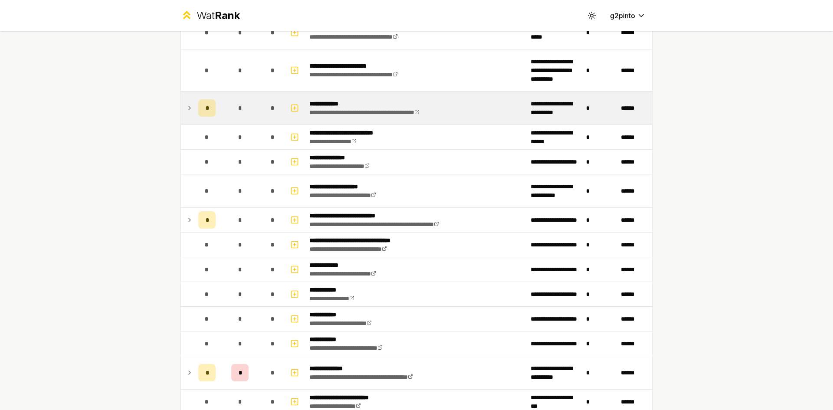
scroll to position [1996, 0]
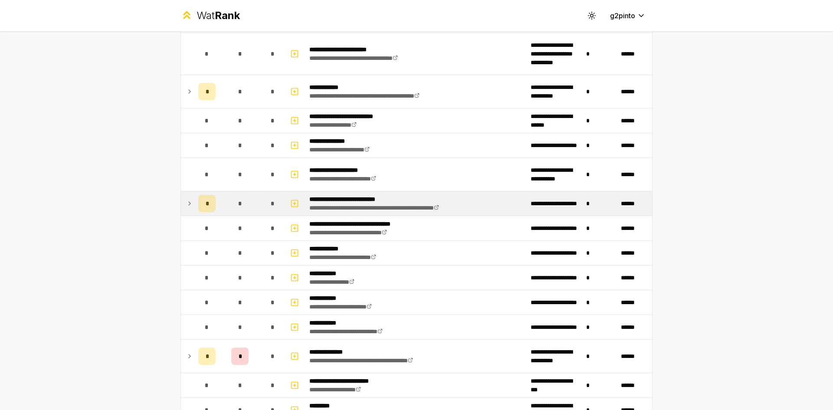
click at [189, 191] on td at bounding box center [188, 203] width 14 height 24
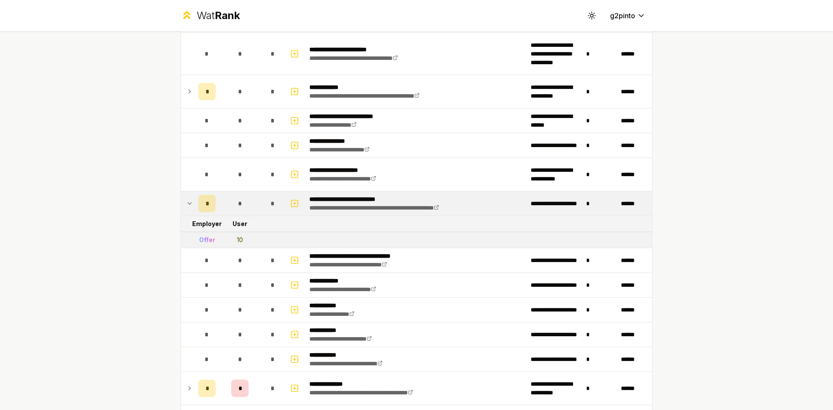
click at [189, 194] on td at bounding box center [188, 203] width 14 height 24
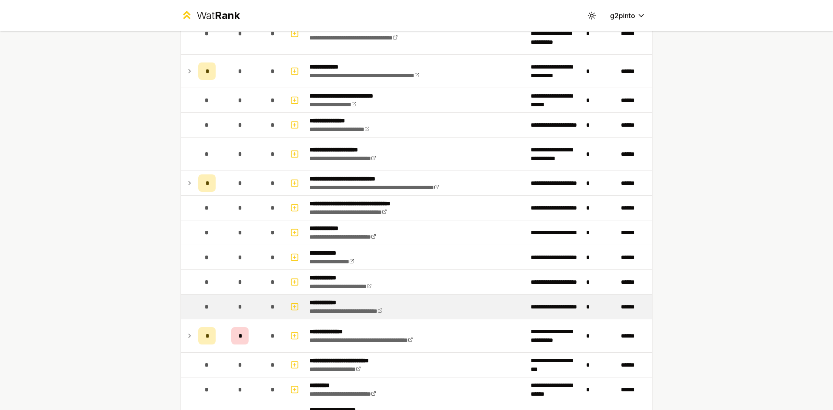
scroll to position [2126, 0]
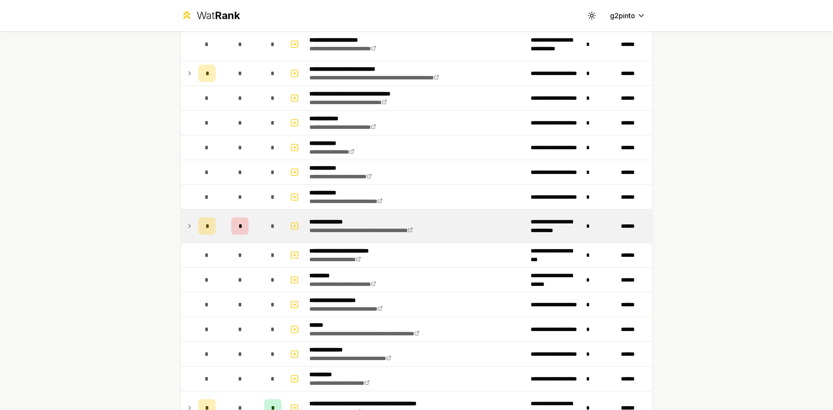
click at [188, 227] on icon at bounding box center [189, 226] width 7 height 10
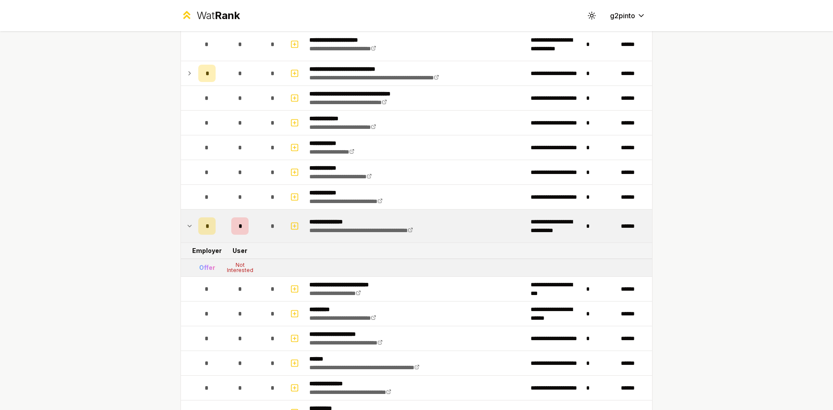
click at [188, 227] on icon at bounding box center [189, 226] width 7 height 10
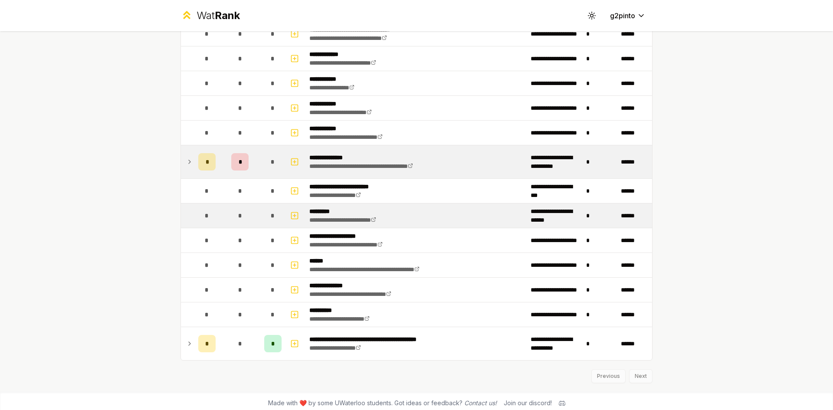
scroll to position [2195, 0]
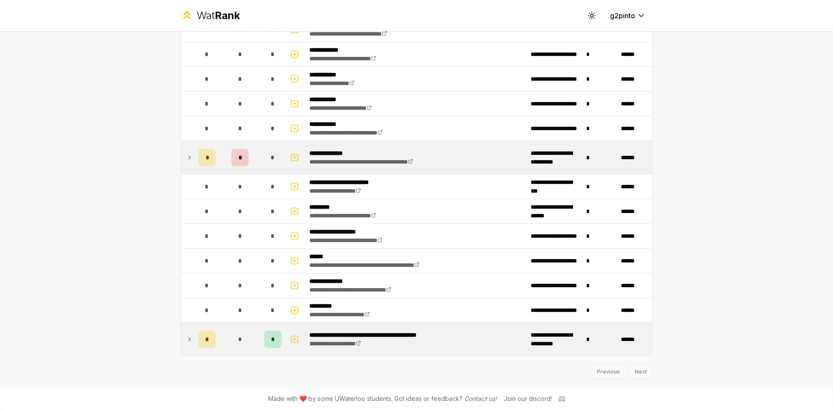
click at [189, 339] on icon at bounding box center [189, 339] width 7 height 10
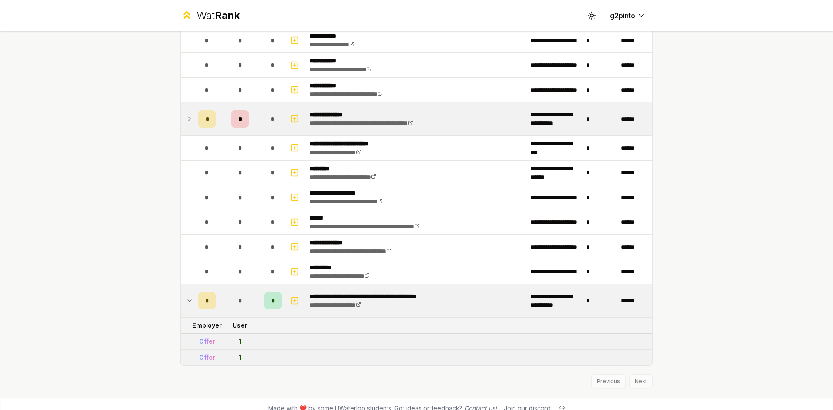
scroll to position [2243, 0]
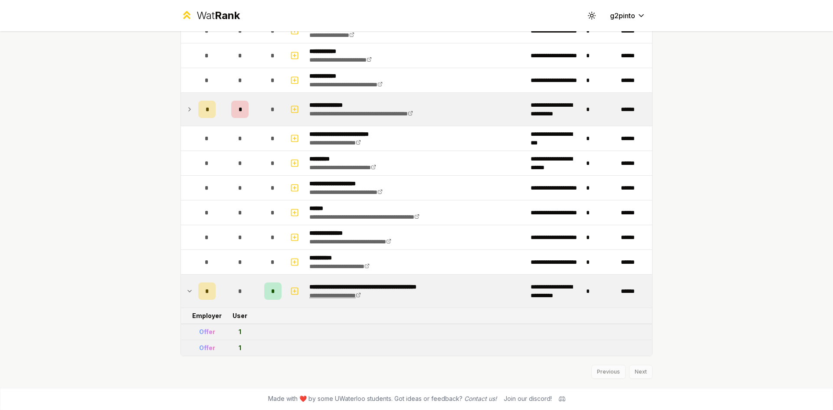
click at [361, 296] on link "**********" at bounding box center [335, 295] width 52 height 6
